Goal: Contribute content: Contribute content

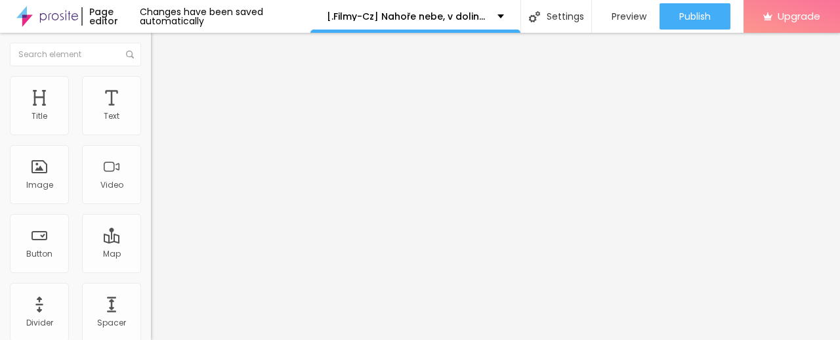
click at [151, 113] on span "Add image" at bounding box center [178, 107] width 54 height 11
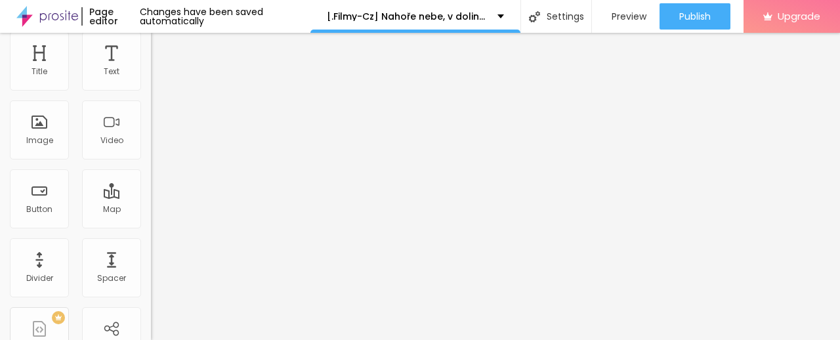
scroll to position [65, 0]
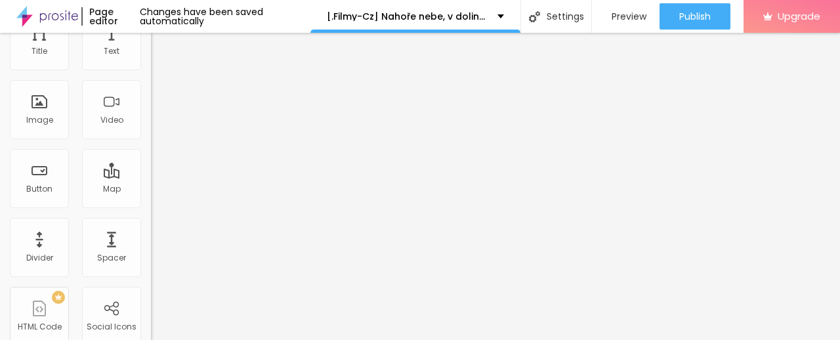
drag, startPoint x: 63, startPoint y: 289, endPoint x: 0, endPoint y: 286, distance: 63.1
click at [151, 235] on div "Change image Image description (Alt) Align Aspect Ratio Original Cinema 16:9 De…" at bounding box center [226, 136] width 151 height 198
paste input "[URL][DOMAIN_NAME]"
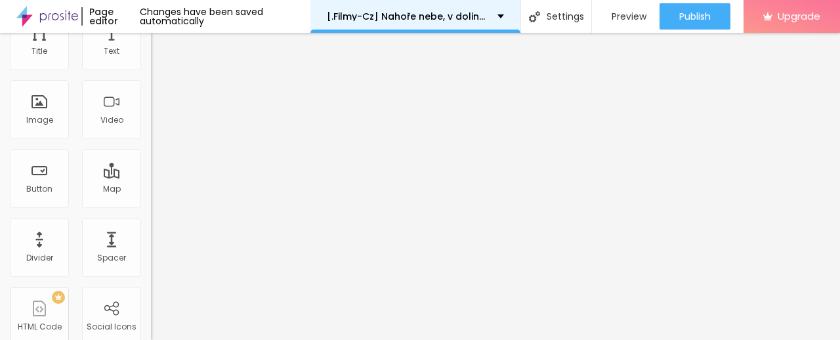
type input "[URL][DOMAIN_NAME]"
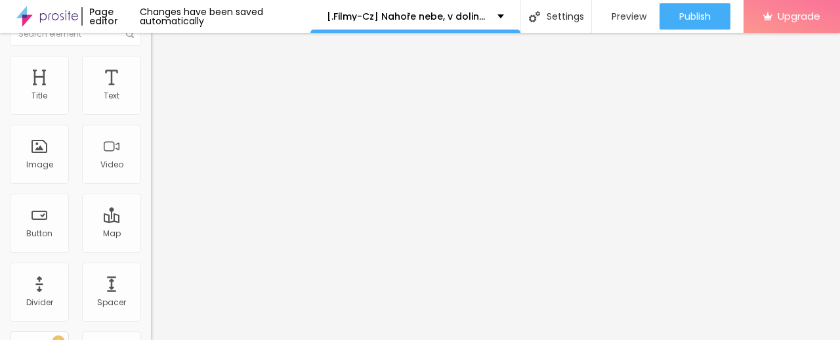
scroll to position [0, 0]
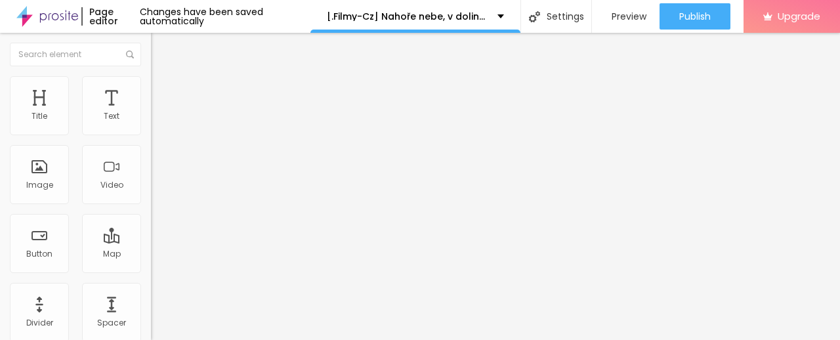
click at [221, 113] on span at bounding box center [225, 107] width 8 height 11
click at [151, 113] on span "Add image" at bounding box center [178, 107] width 54 height 11
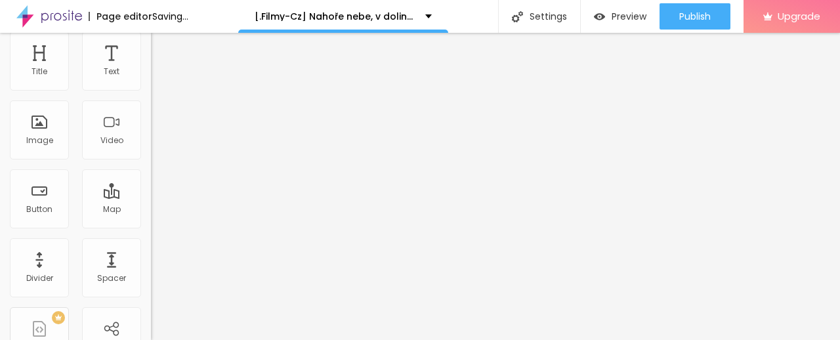
scroll to position [65, 0]
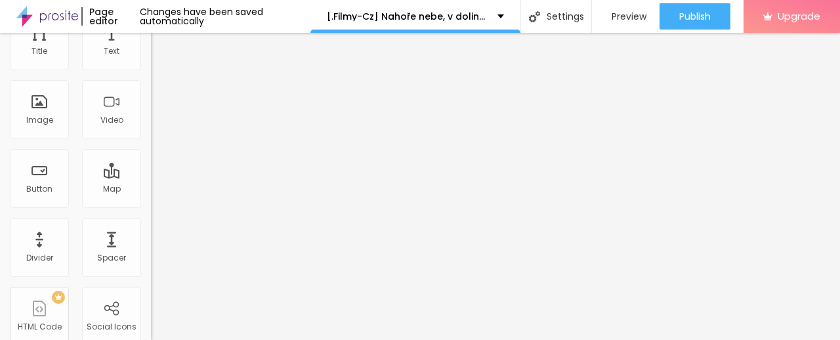
click at [151, 204] on input "[URL][DOMAIN_NAME]" at bounding box center [229, 197] width 157 height 13
paste input "[URL][DOMAIN_NAME]"
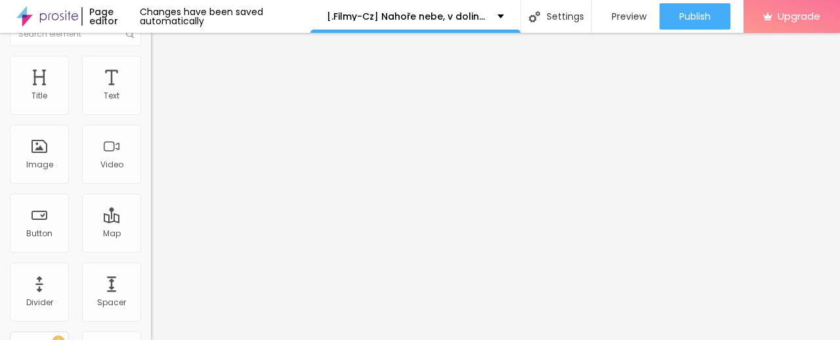
scroll to position [0, 0]
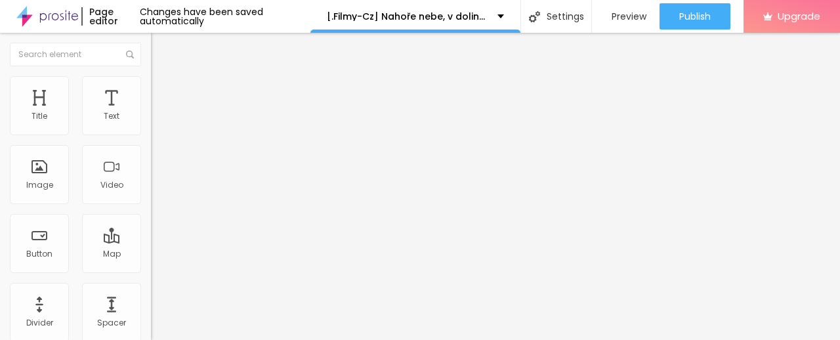
type input "[URL][DOMAIN_NAME]"
click at [161, 52] on img "button" at bounding box center [166, 48] width 10 height 10
click at [151, 123] on input "Click me" at bounding box center [229, 116] width 157 height 13
paste input "✅ » Sledujte ➤ ► Nahoře nebe, v dolině já (2025) — Film Onlin"
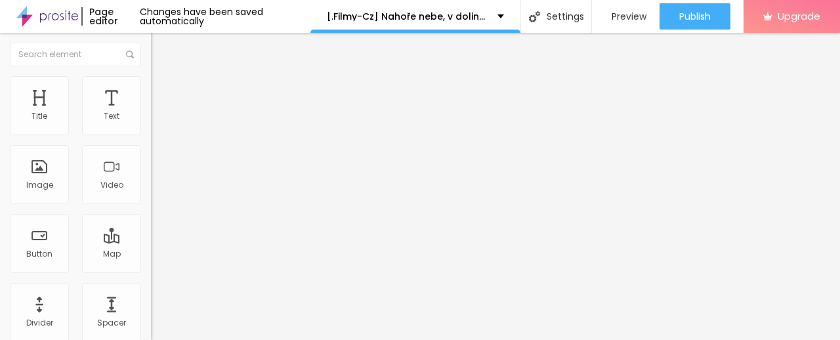
type input "✅ » Sledujte ➤ ► Nahoře nebe, v dolině já (2025) — Film Online"
drag, startPoint x: 60, startPoint y: 271, endPoint x: 0, endPoint y: 233, distance: 70.8
click at [151, 241] on div "Text ✅ » Sledujte ➤ ► Nahoře nebe, v dolině já (2025) — Film Online Align Size …" at bounding box center [226, 197] width 151 height 191
paste input "[DOMAIN_NAME]/sk/movie/1361935/hore-je-nebo-v-doline-som-ja.alboom"
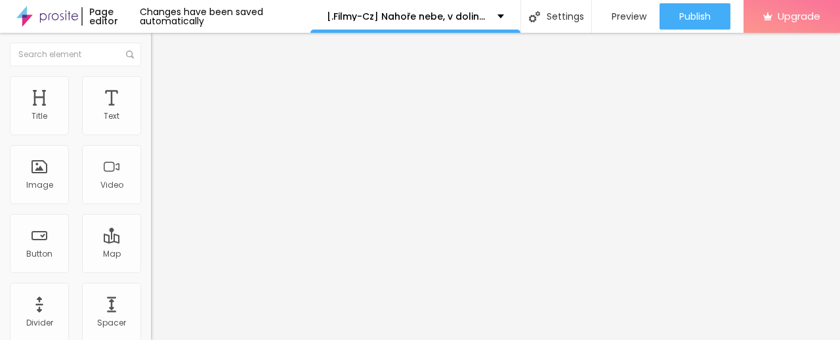
scroll to position [0, 197]
type input "[URL][DOMAIN_NAME]"
click at [151, 157] on img at bounding box center [155, 152] width 9 height 9
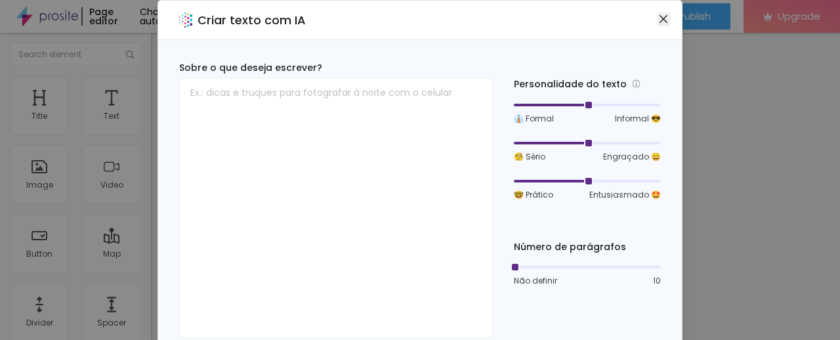
click at [660, 16] on icon "close" at bounding box center [663, 19] width 10 height 10
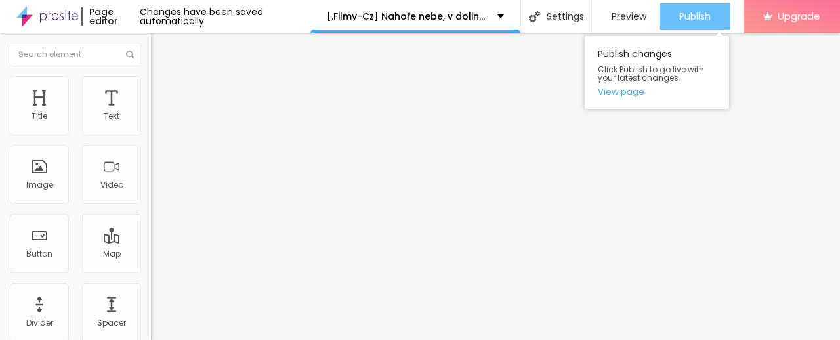
click at [690, 11] on span "Publish" at bounding box center [694, 16] width 31 height 10
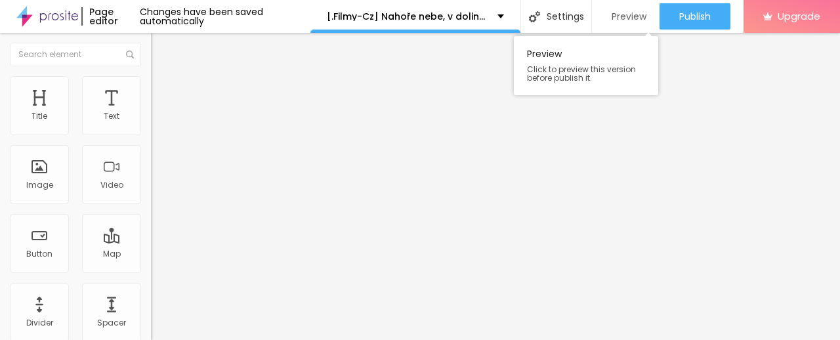
click at [634, 18] on span "Preview" at bounding box center [629, 16] width 35 height 10
